Goal: Navigation & Orientation: Find specific page/section

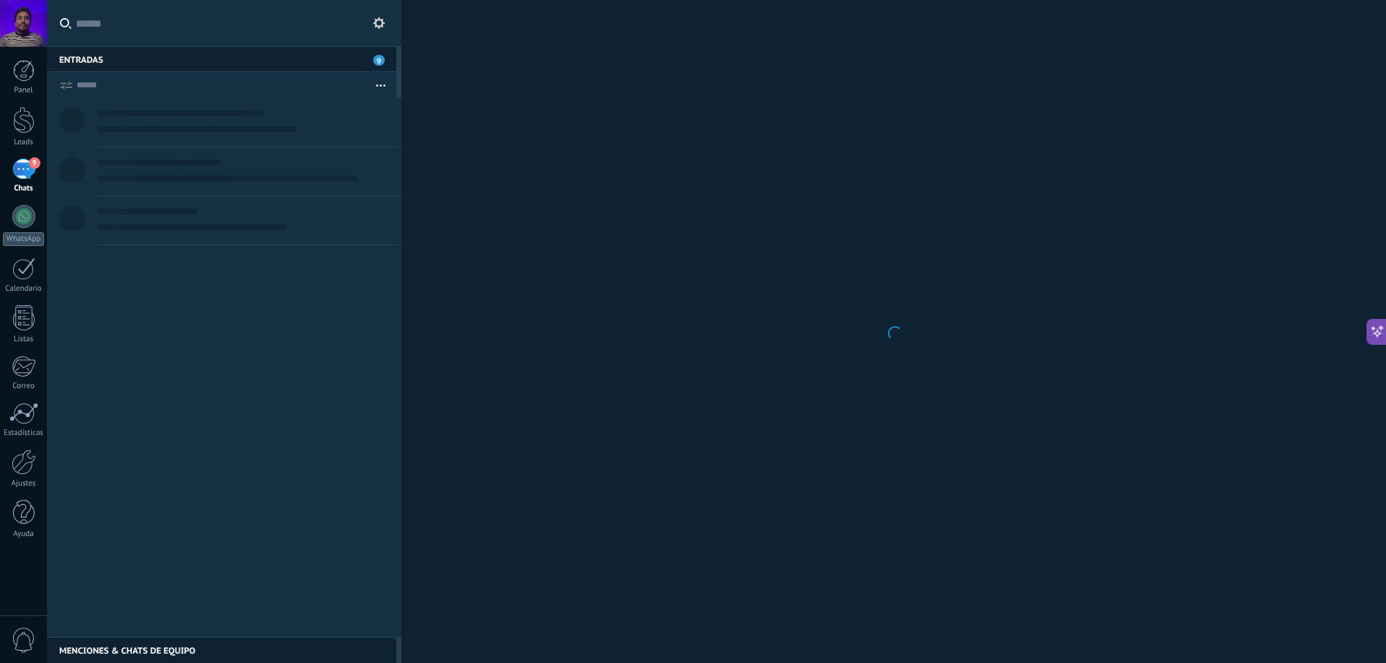
scroll to position [22, 0]
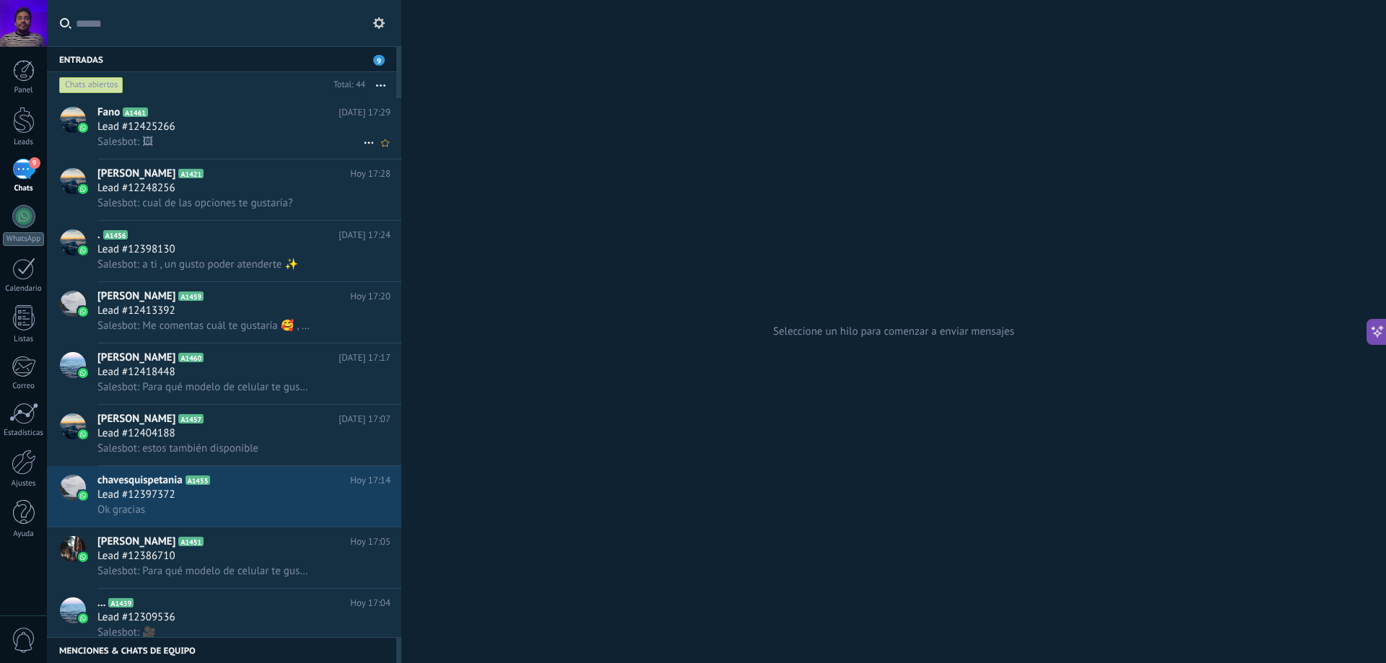
click at [263, 124] on div "Lead #12425266" at bounding box center [243, 127] width 293 height 14
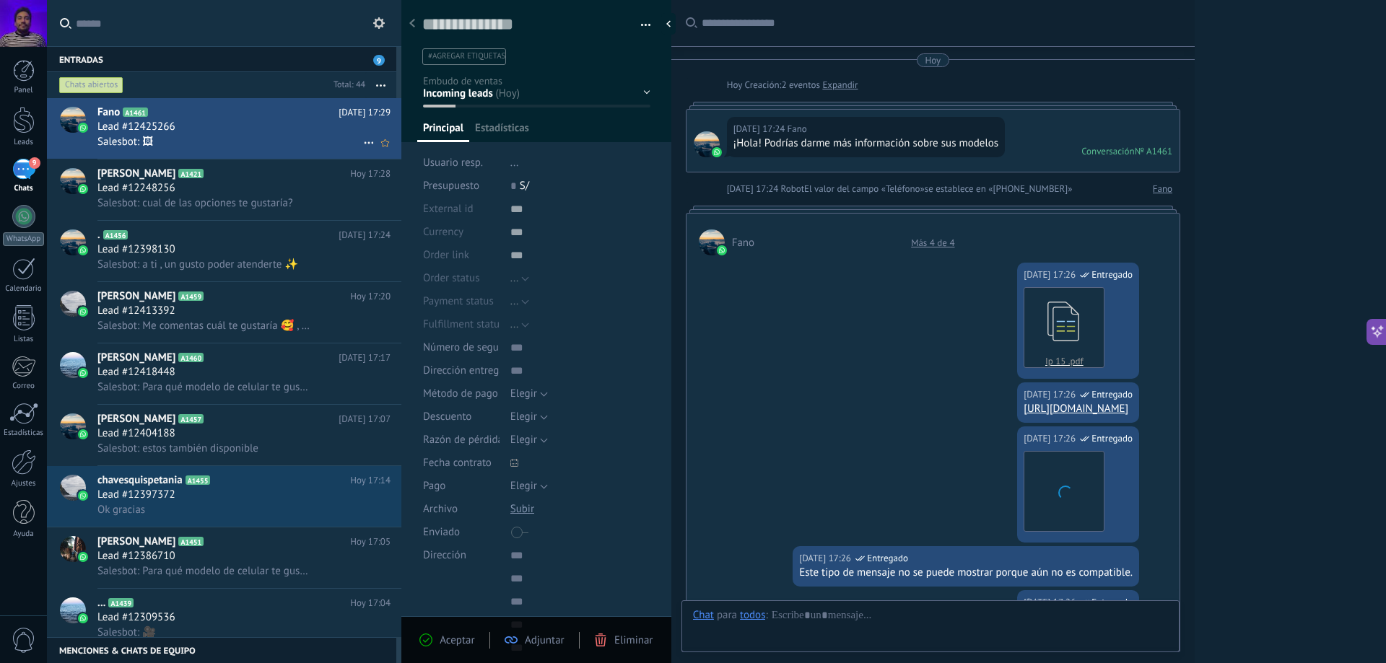
type textarea "**********"
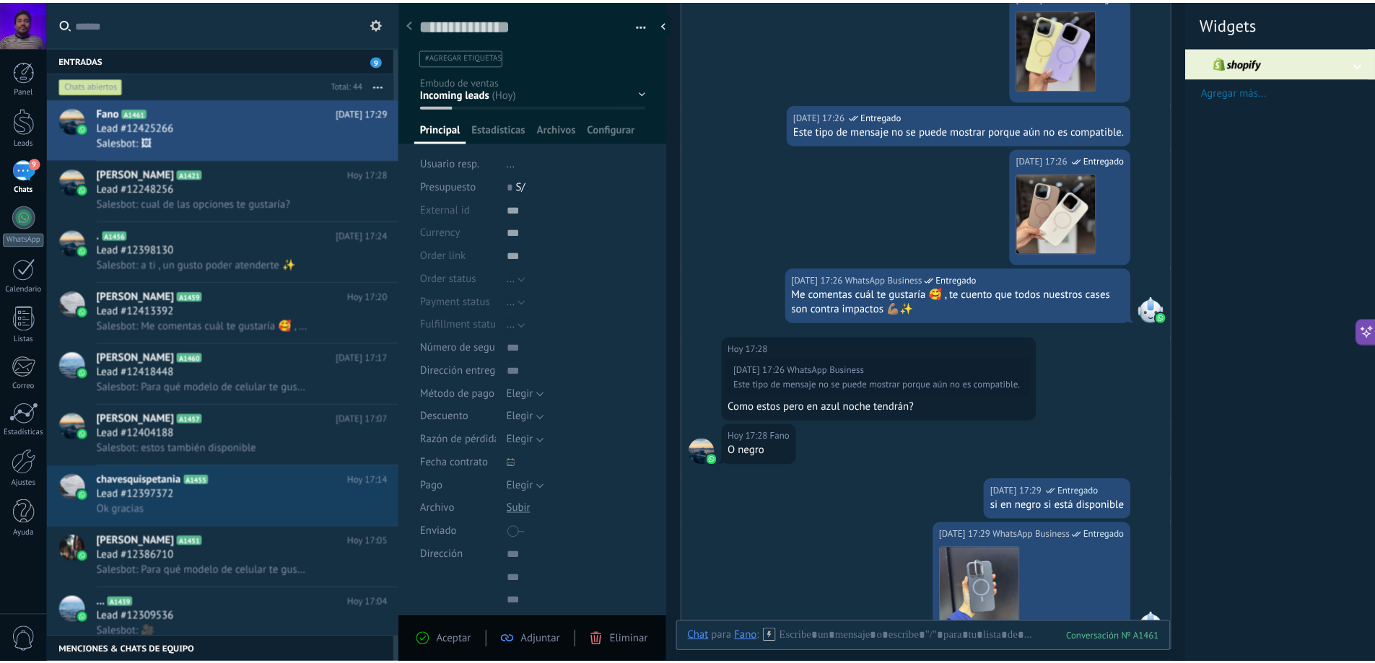
scroll to position [438, 0]
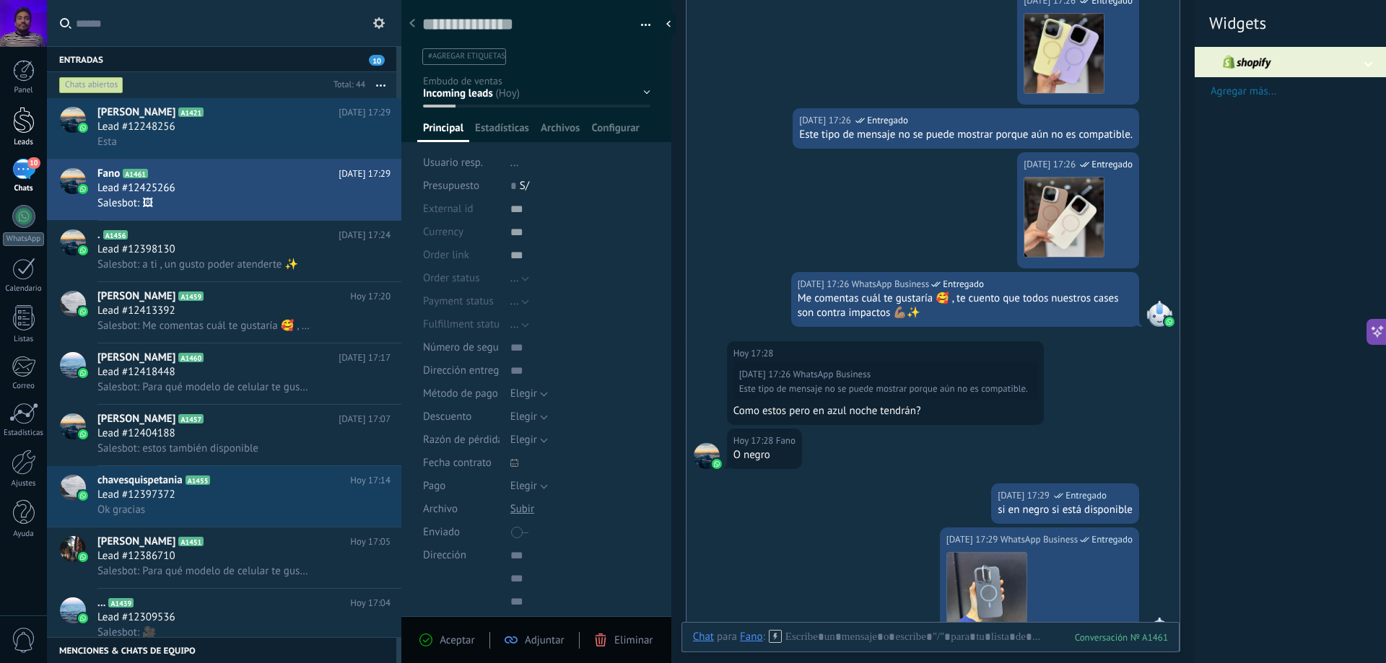
click at [24, 125] on div at bounding box center [24, 120] width 22 height 27
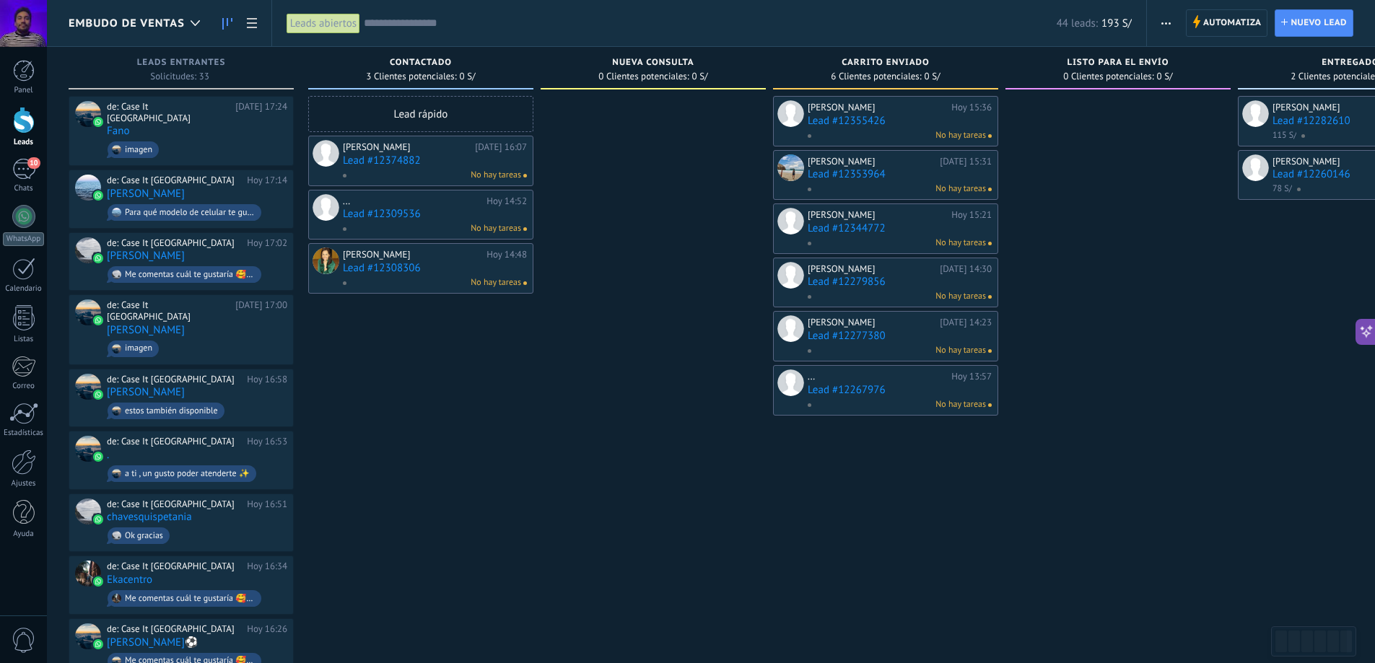
click at [139, 30] on span "Embudo de ventas" at bounding box center [127, 24] width 116 height 14
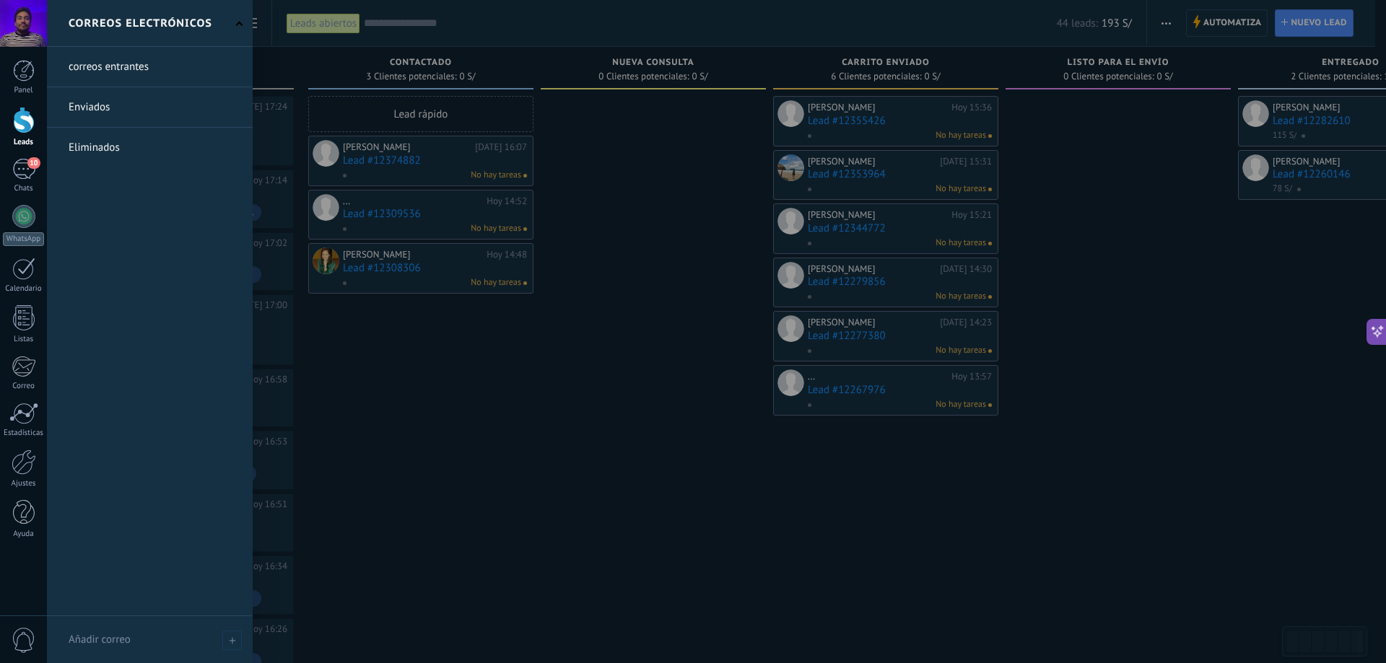
click at [300, 69] on div at bounding box center [740, 331] width 1386 height 663
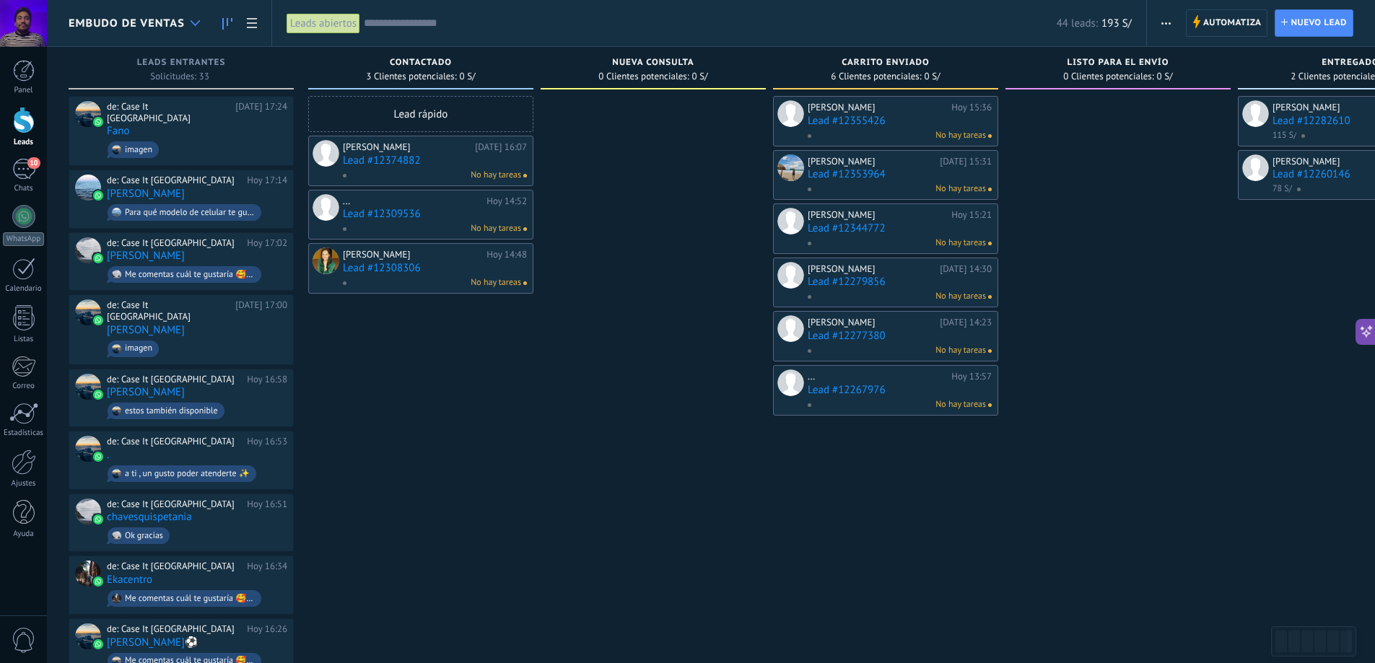
click at [193, 19] on div at bounding box center [195, 23] width 24 height 28
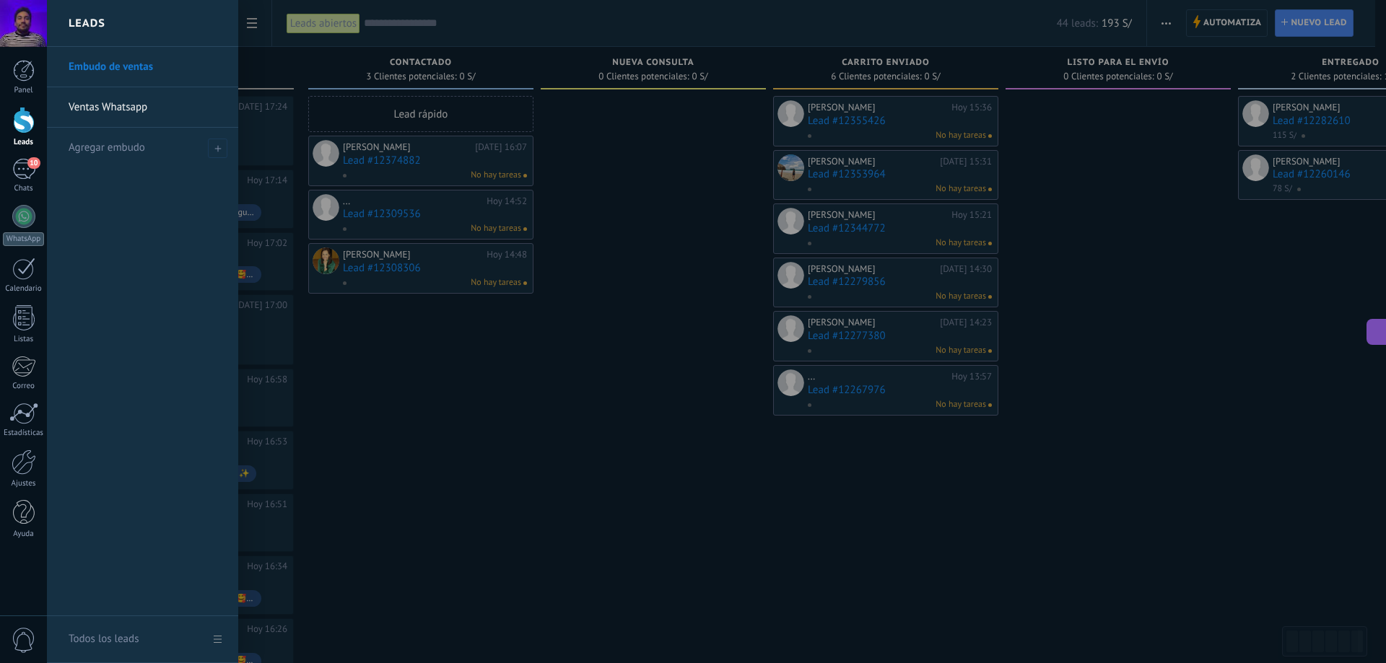
click at [407, 439] on div at bounding box center [740, 331] width 1386 height 663
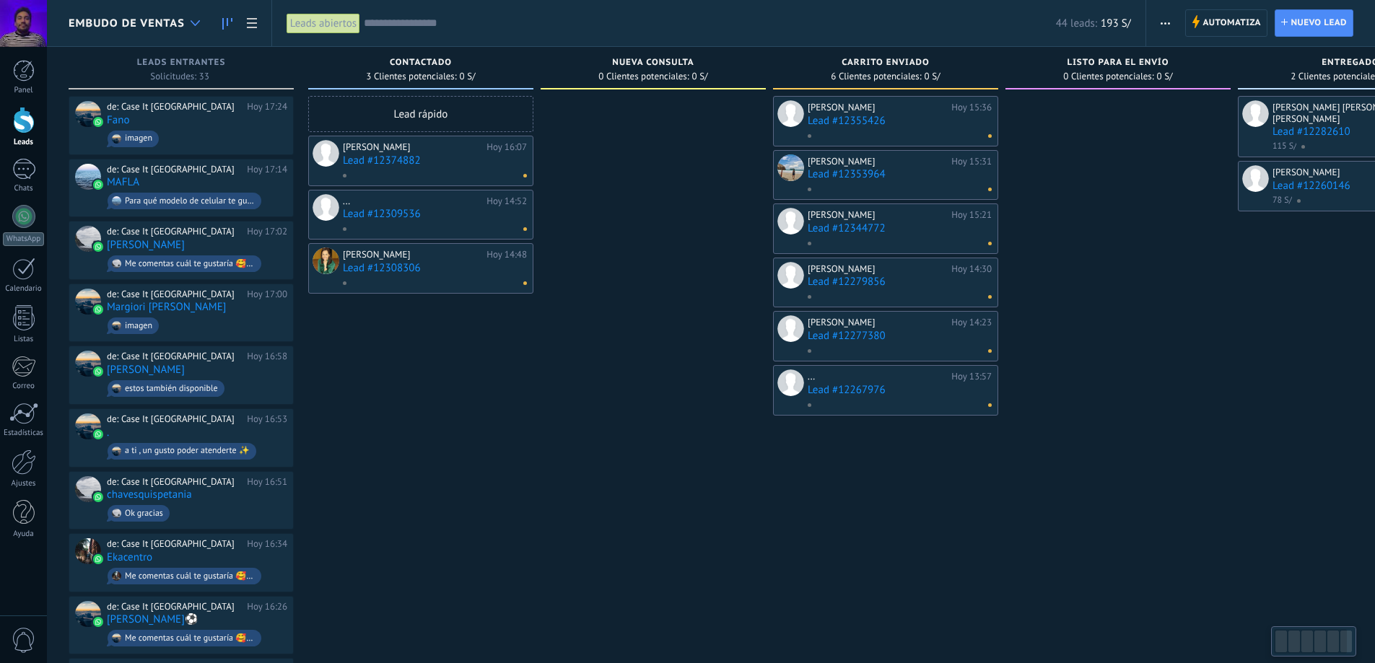
click at [185, 24] on div at bounding box center [195, 23] width 24 height 28
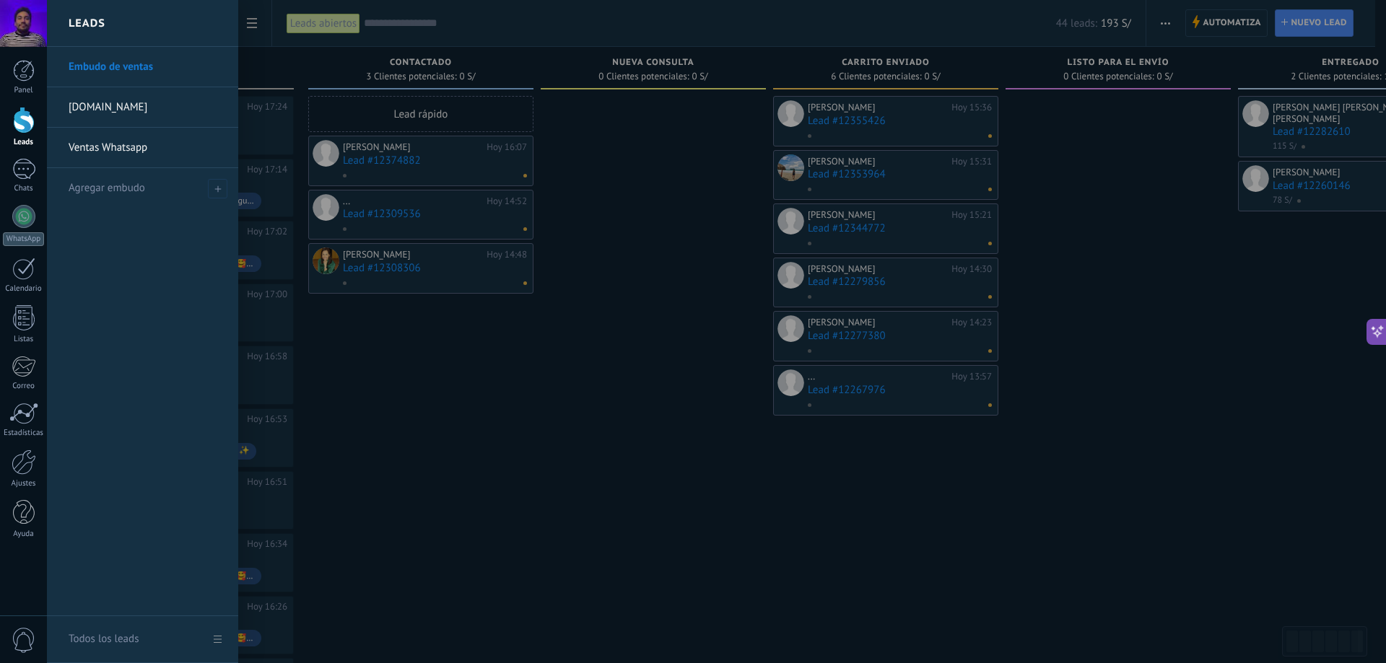
click at [91, 108] on link "[DOMAIN_NAME]" at bounding box center [146, 107] width 155 height 40
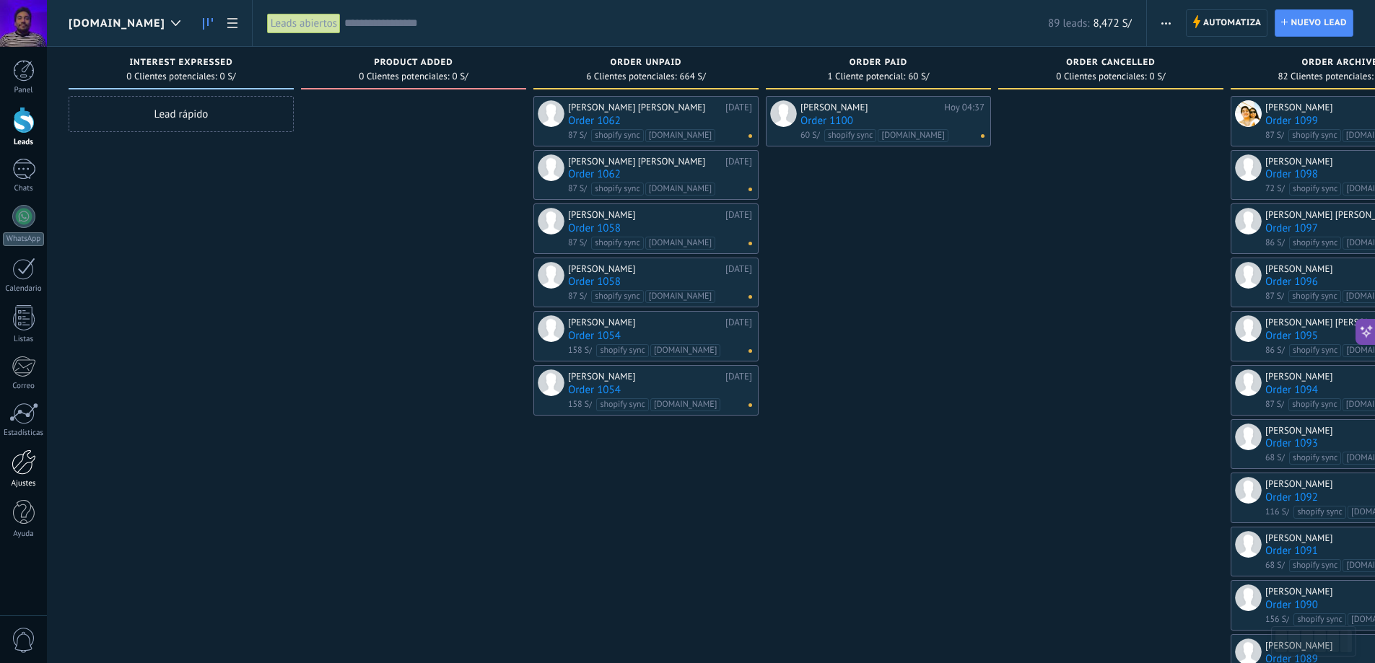
click at [27, 450] on div at bounding box center [24, 462] width 25 height 25
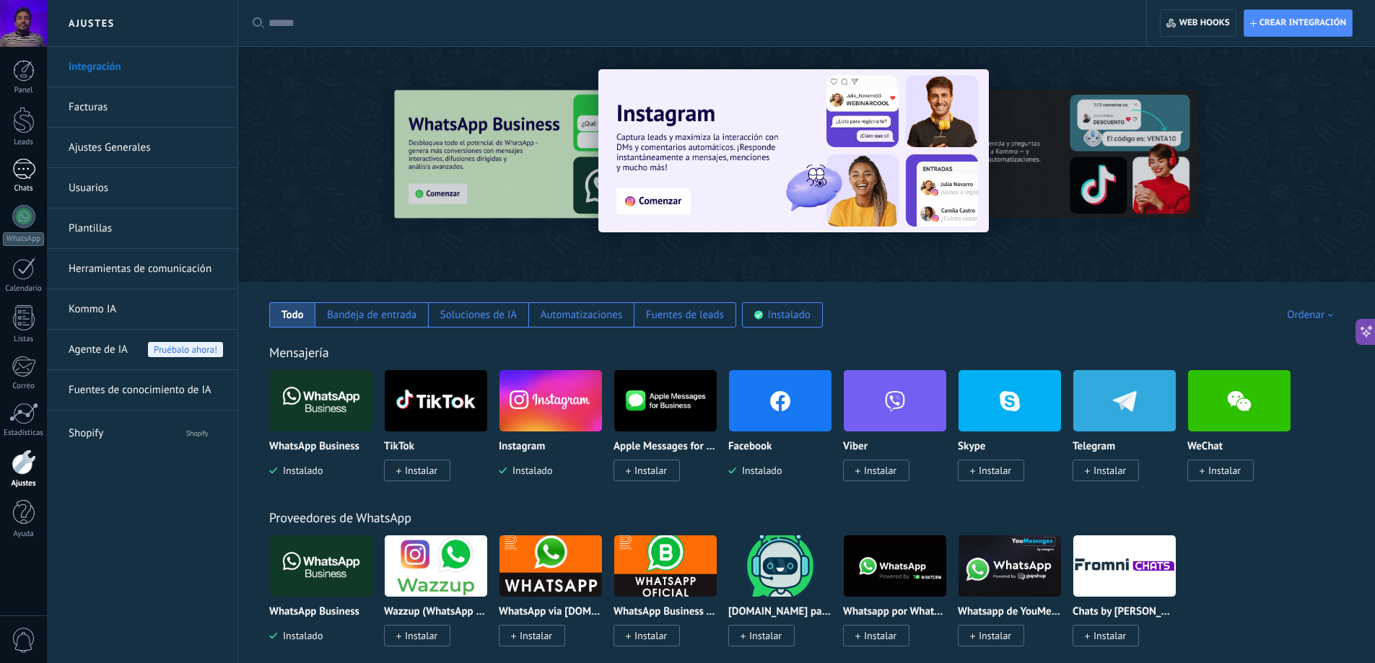
click at [12, 166] on div at bounding box center [23, 169] width 23 height 21
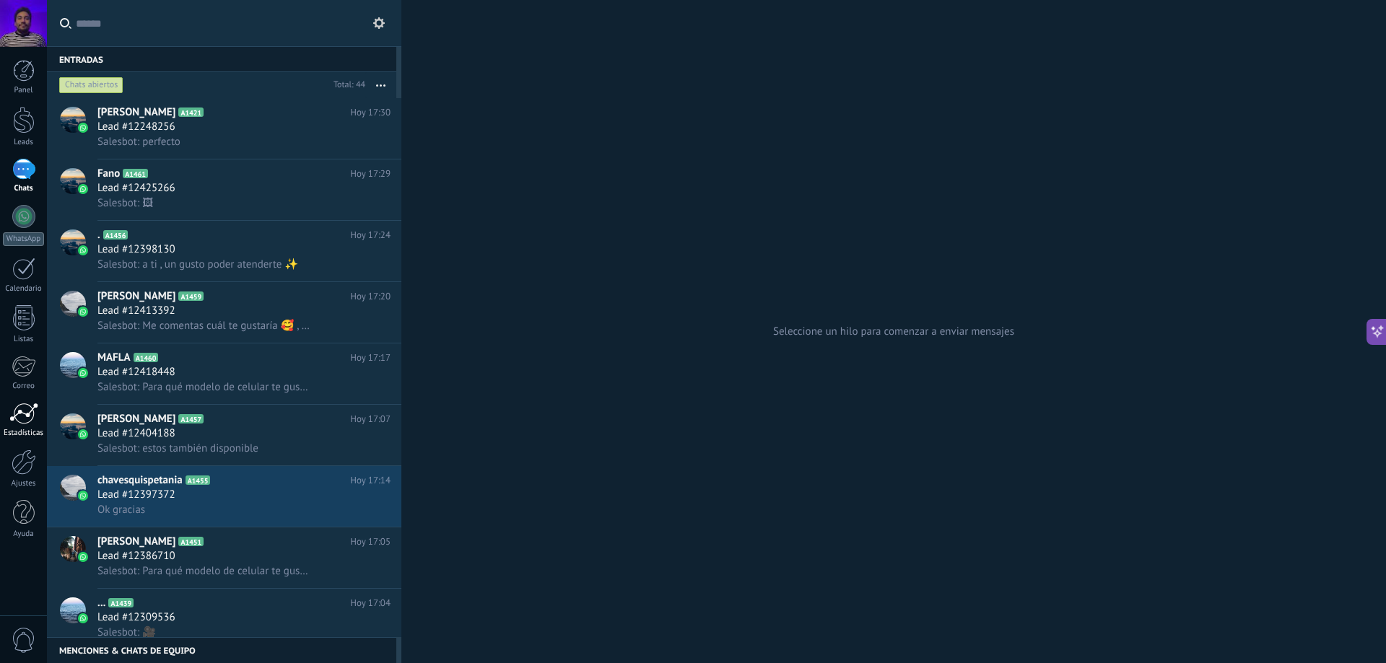
click at [13, 409] on div at bounding box center [23, 414] width 29 height 22
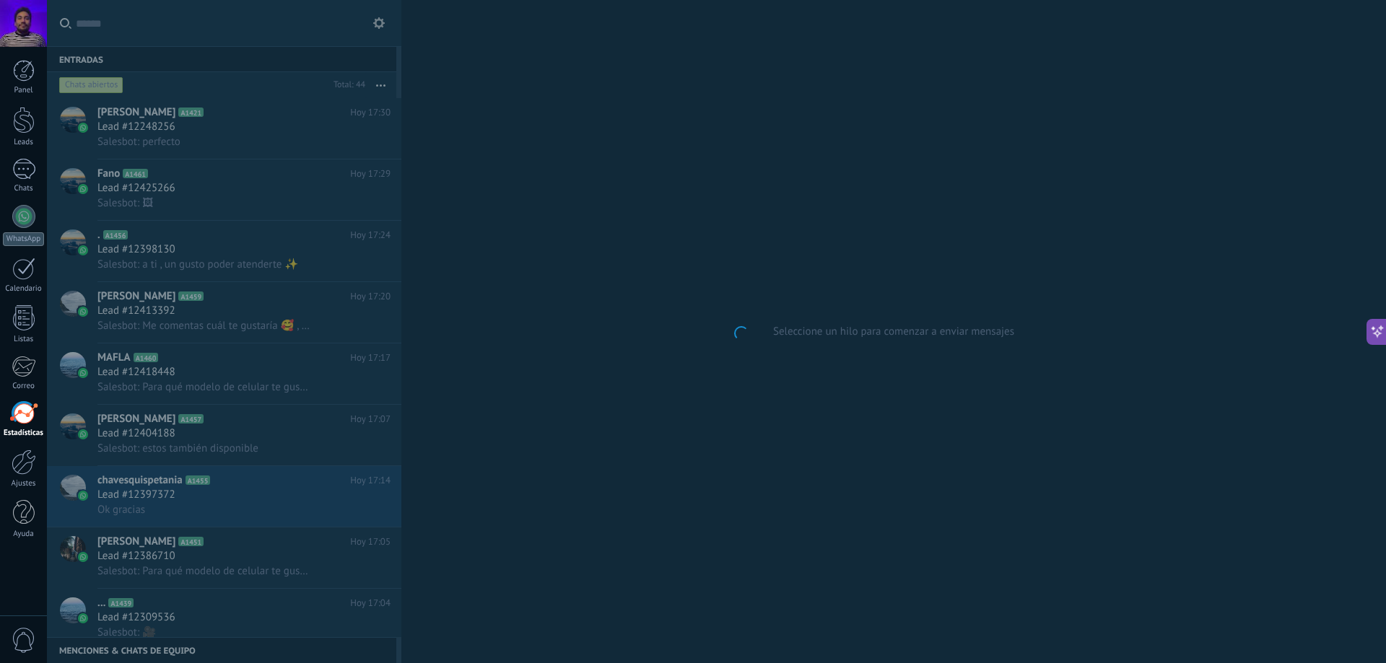
scroll to position [382, 0]
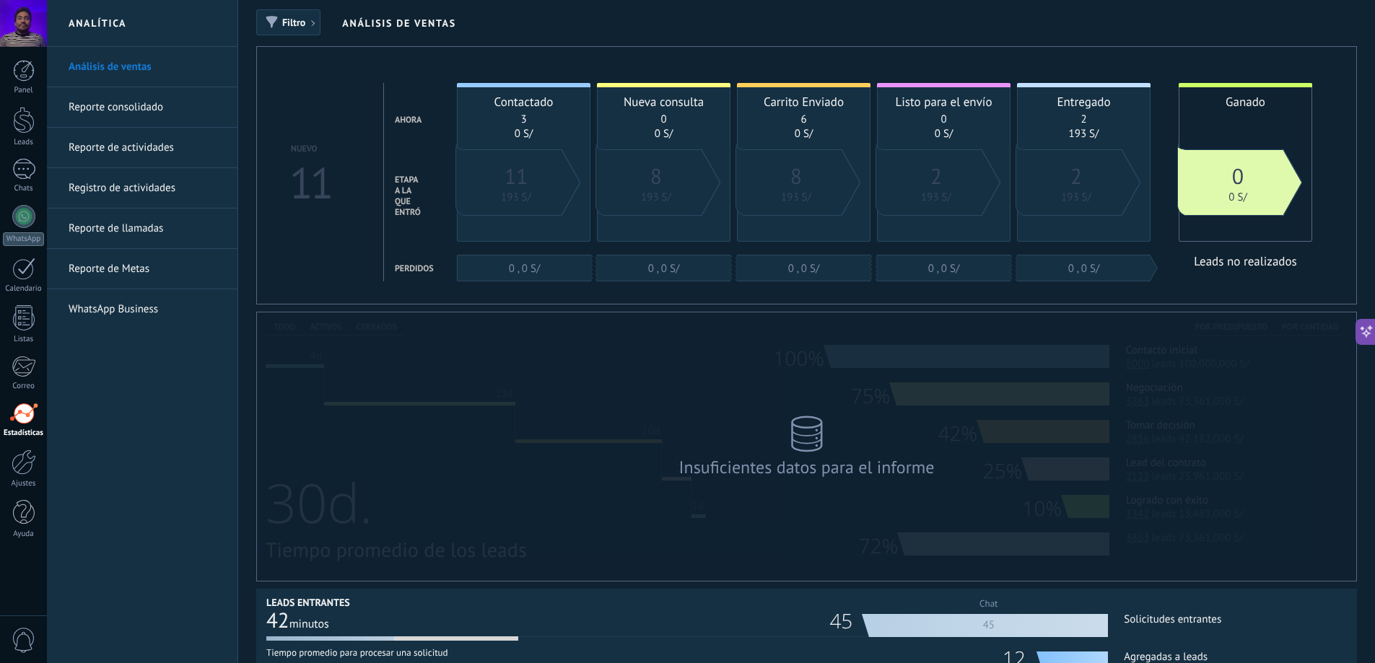
click at [22, 157] on div "Panel Leads Chats WhatsApp Clientes" at bounding box center [23, 307] width 47 height 494
click at [27, 186] on div "Chats" at bounding box center [24, 188] width 42 height 9
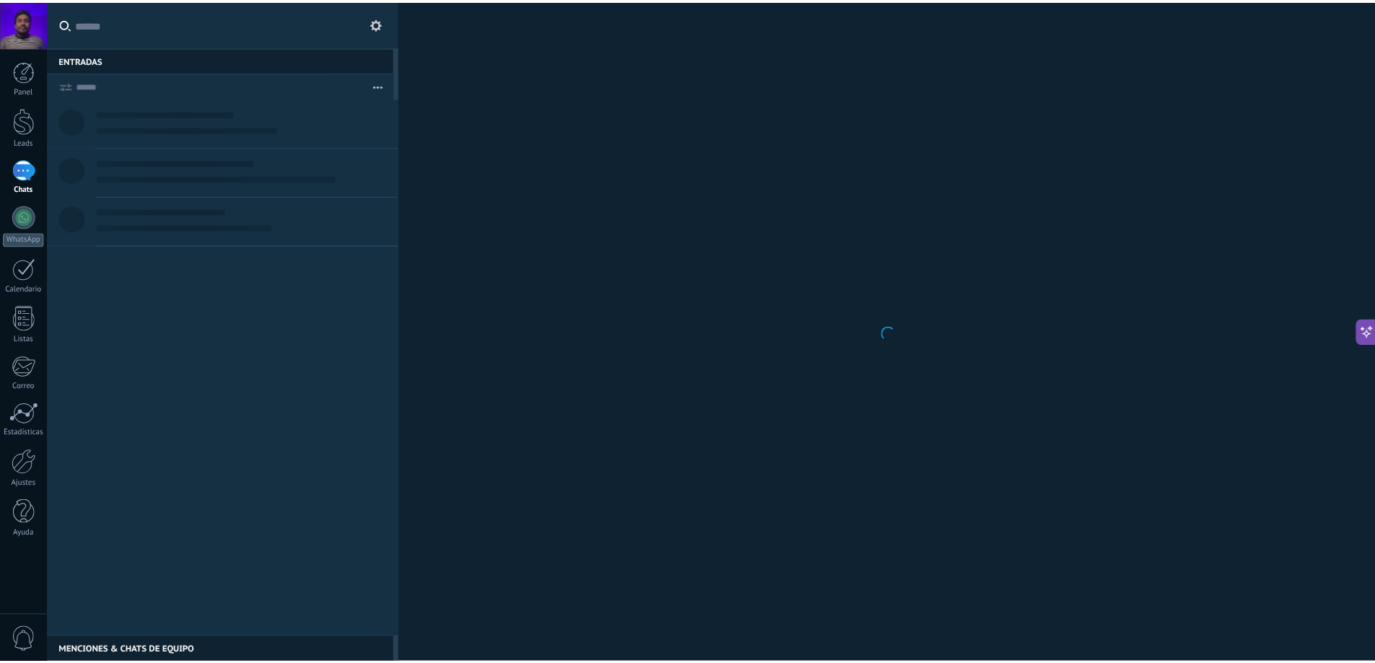
scroll to position [415, 0]
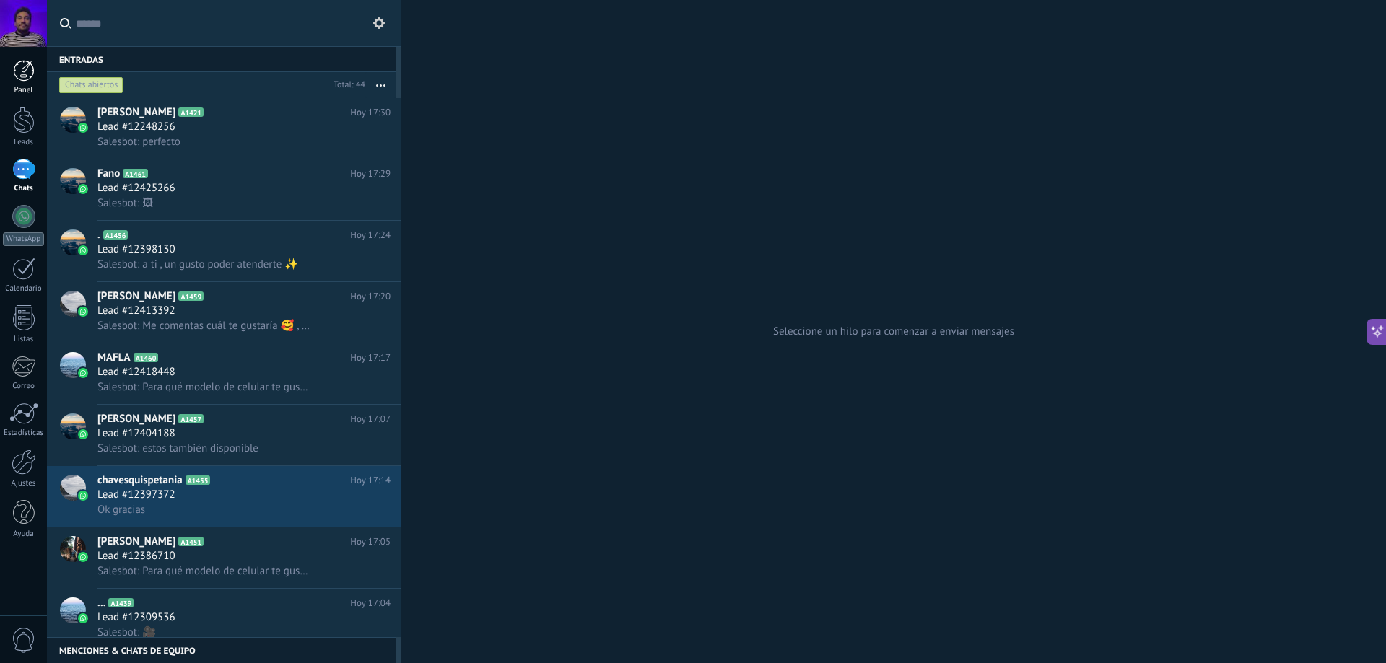
click at [21, 74] on div at bounding box center [24, 71] width 22 height 22
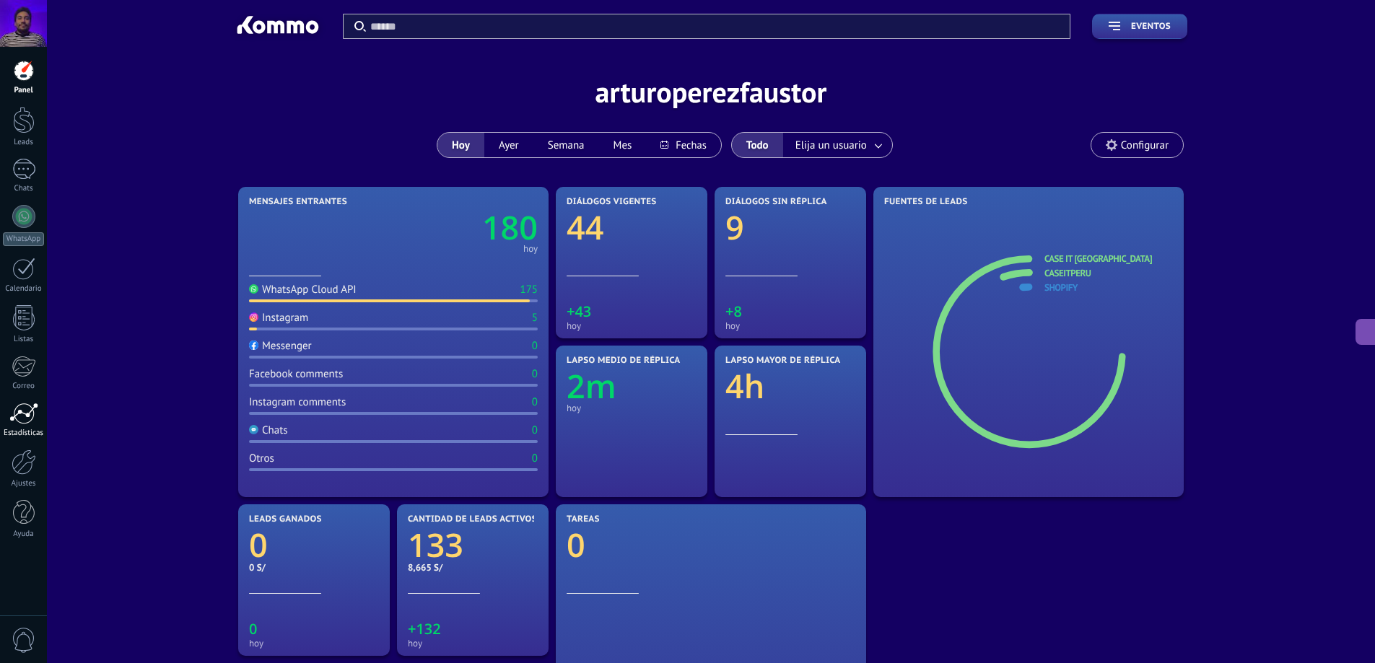
click at [16, 436] on div "Estadísticas" at bounding box center [24, 433] width 42 height 9
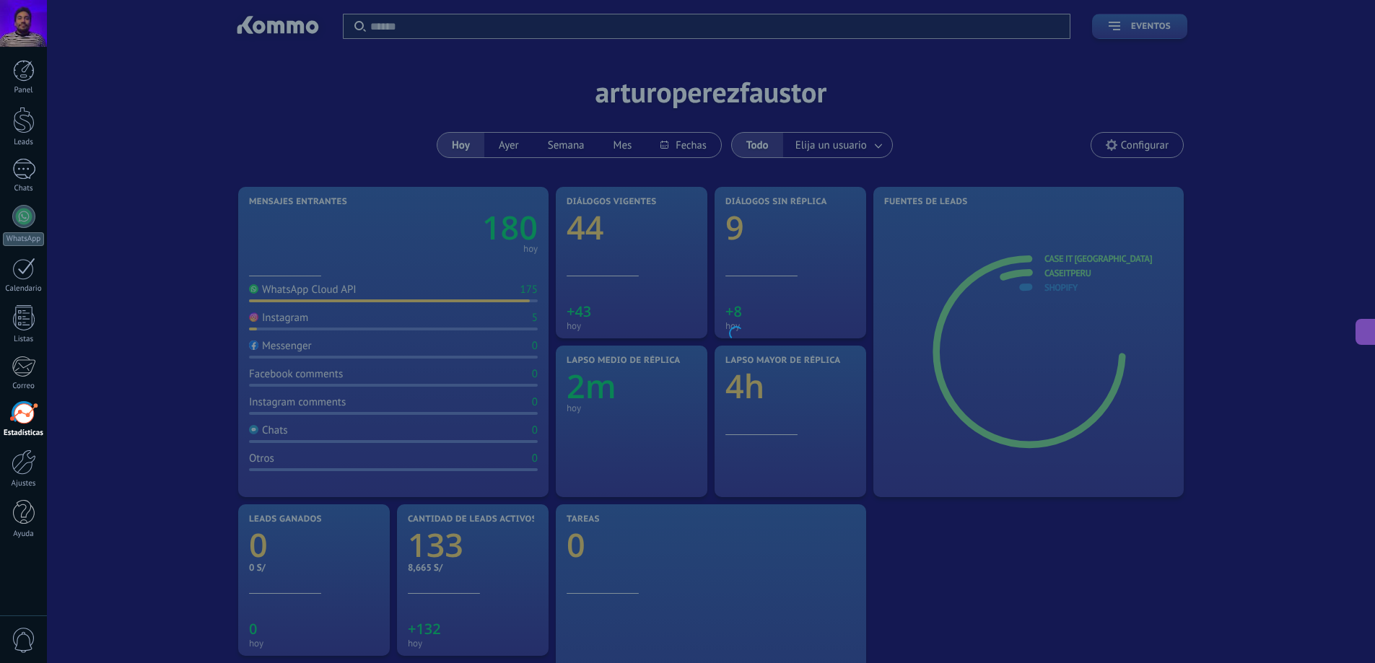
scroll to position [382, 0]
